Goal: Transaction & Acquisition: Subscribe to service/newsletter

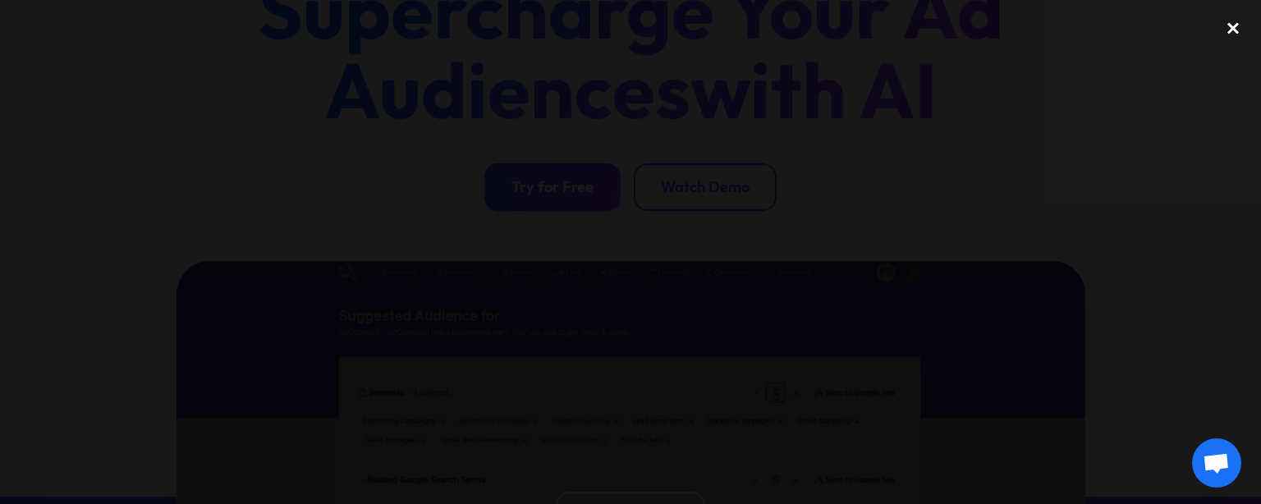
click at [1231, 20] on div "close lightbox" at bounding box center [1233, 28] width 56 height 36
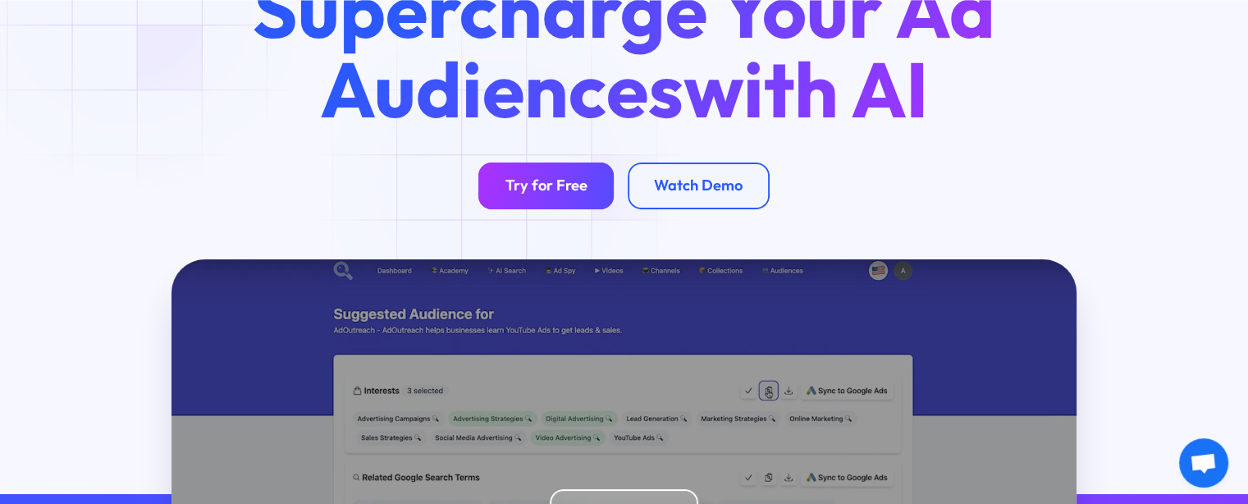
click at [506, 185] on div "Try for Free" at bounding box center [547, 185] width 82 height 19
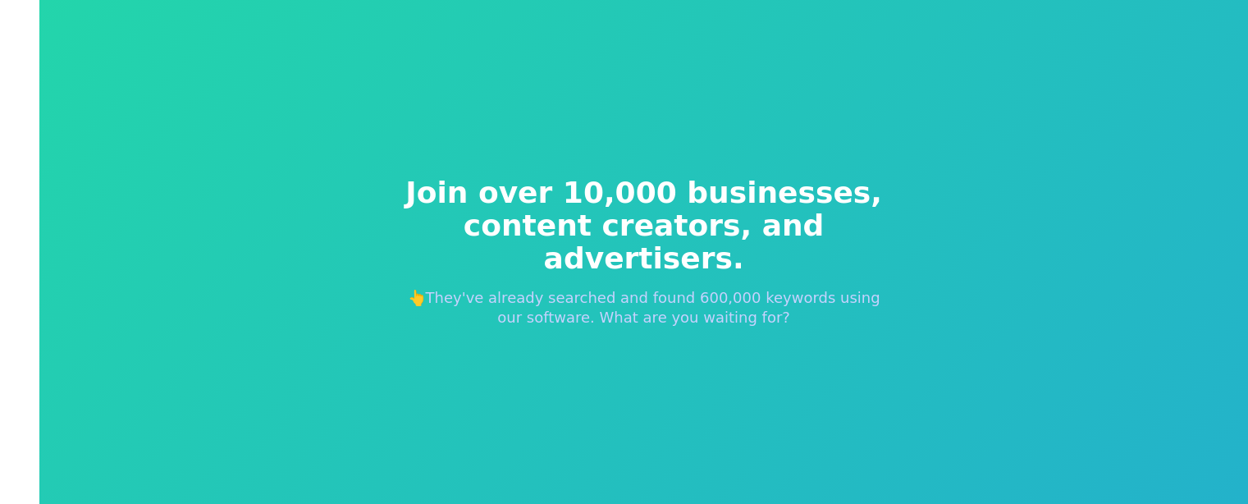
scroll to position [20, 0]
